Goal: Transaction & Acquisition: Obtain resource

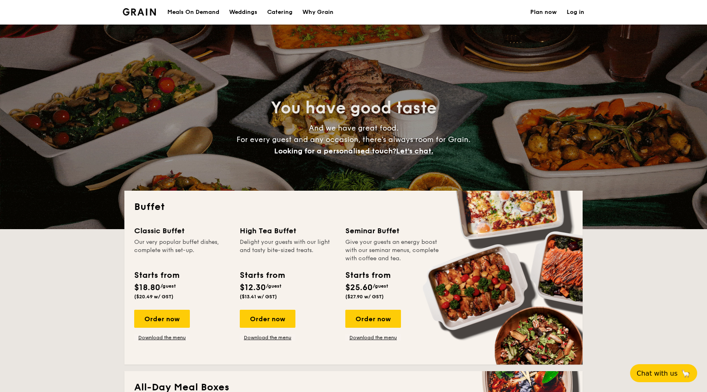
select select
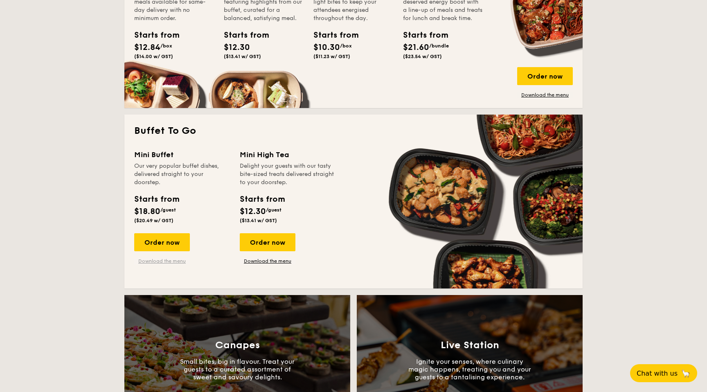
click at [158, 258] on link "Download the menu" at bounding box center [162, 261] width 56 height 7
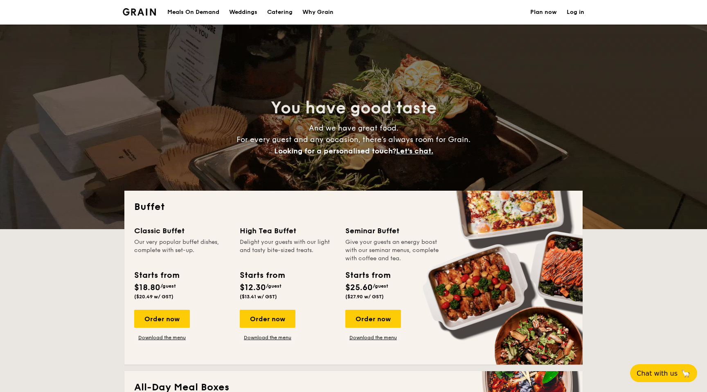
select select
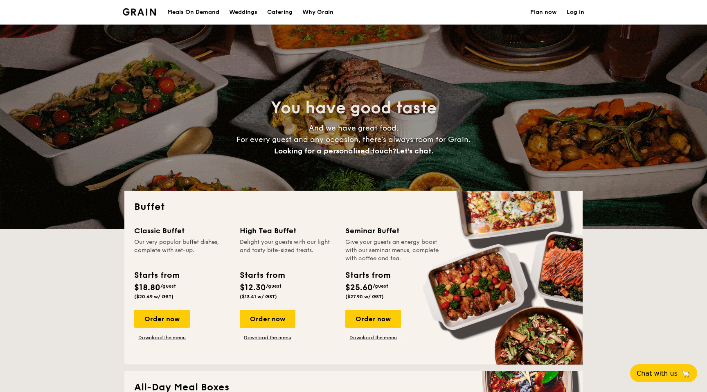
select select
